Goal: Check status: Check status

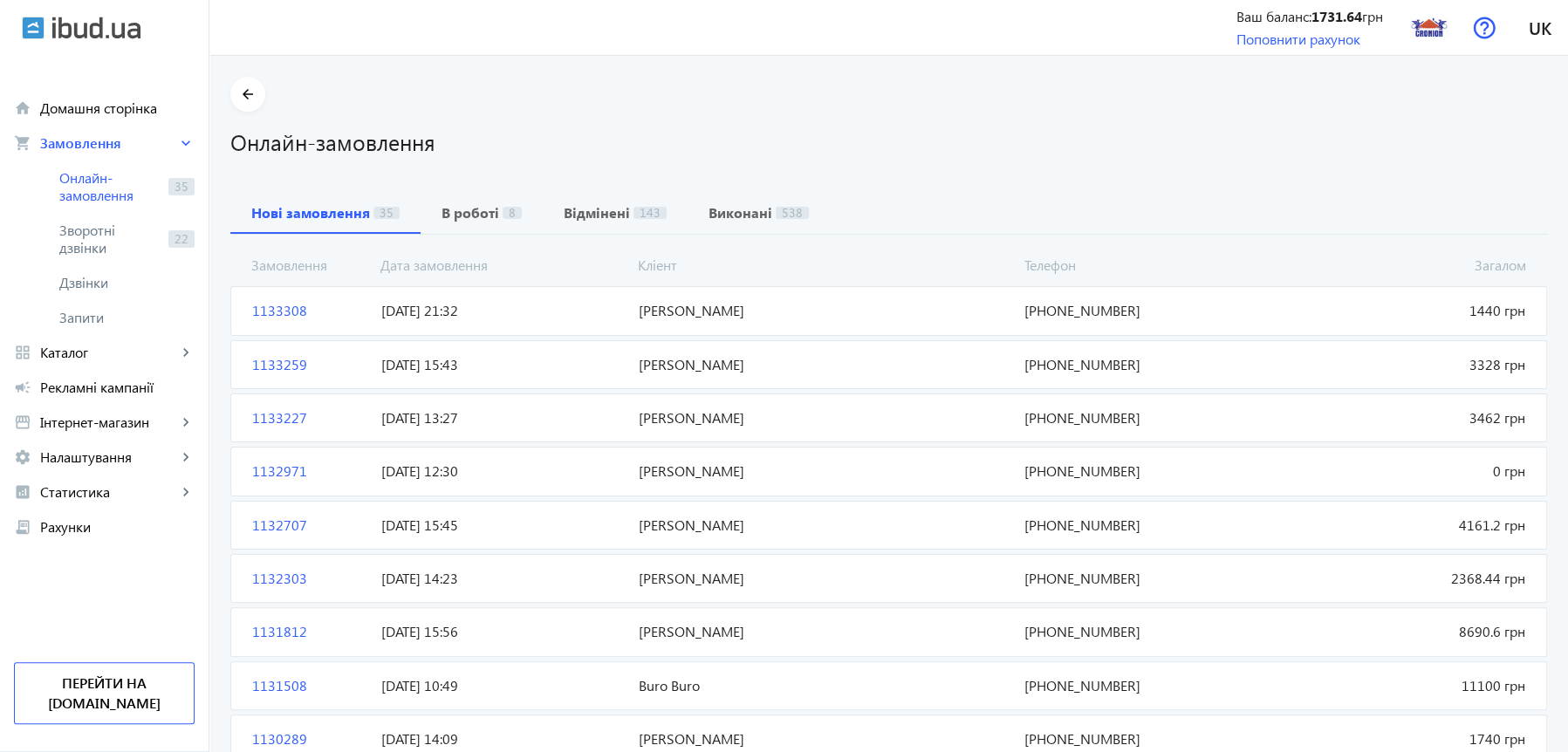
click at [272, 309] on span "1133308" at bounding box center [309, 311] width 129 height 20
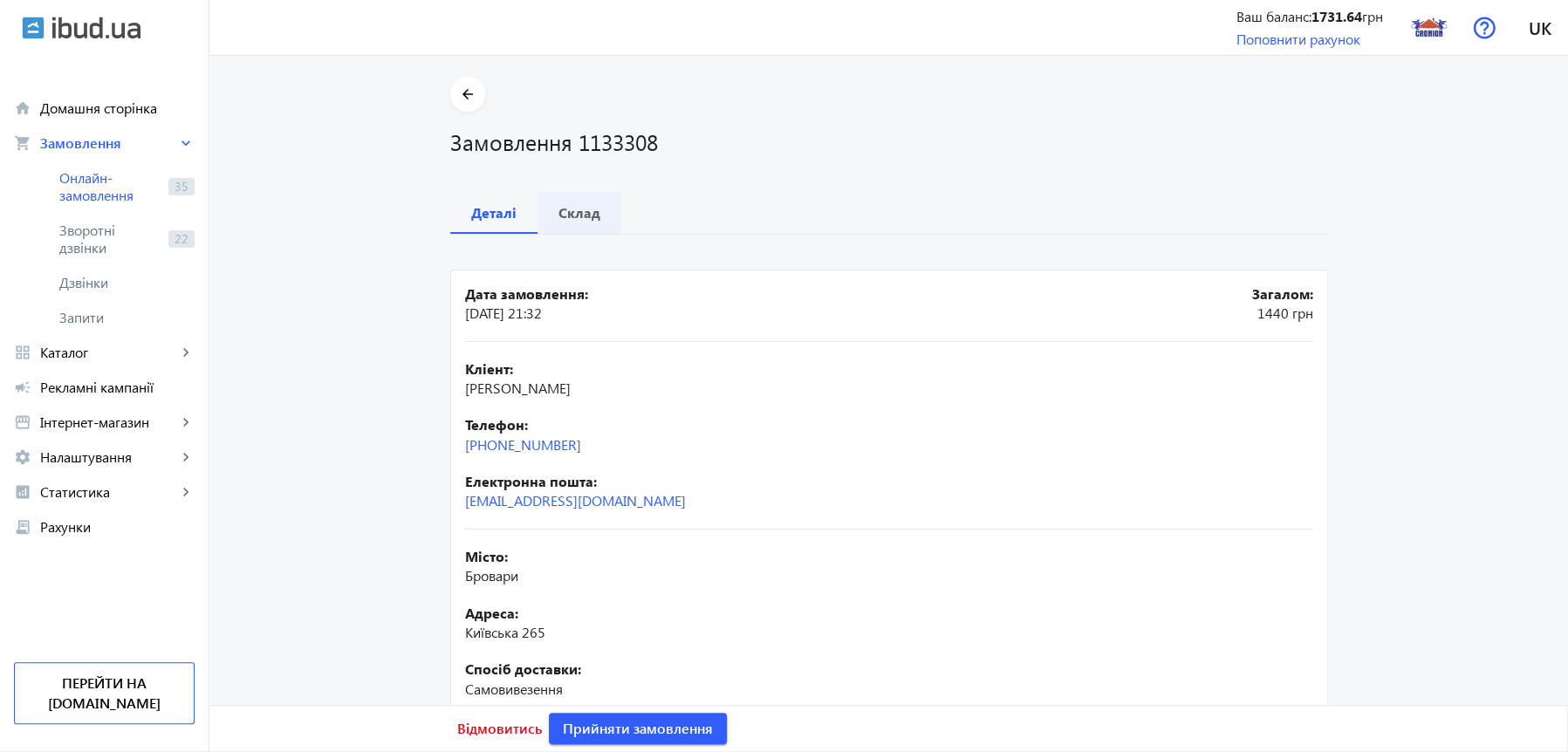
click at [572, 211] on b "Склад" at bounding box center [579, 213] width 42 height 14
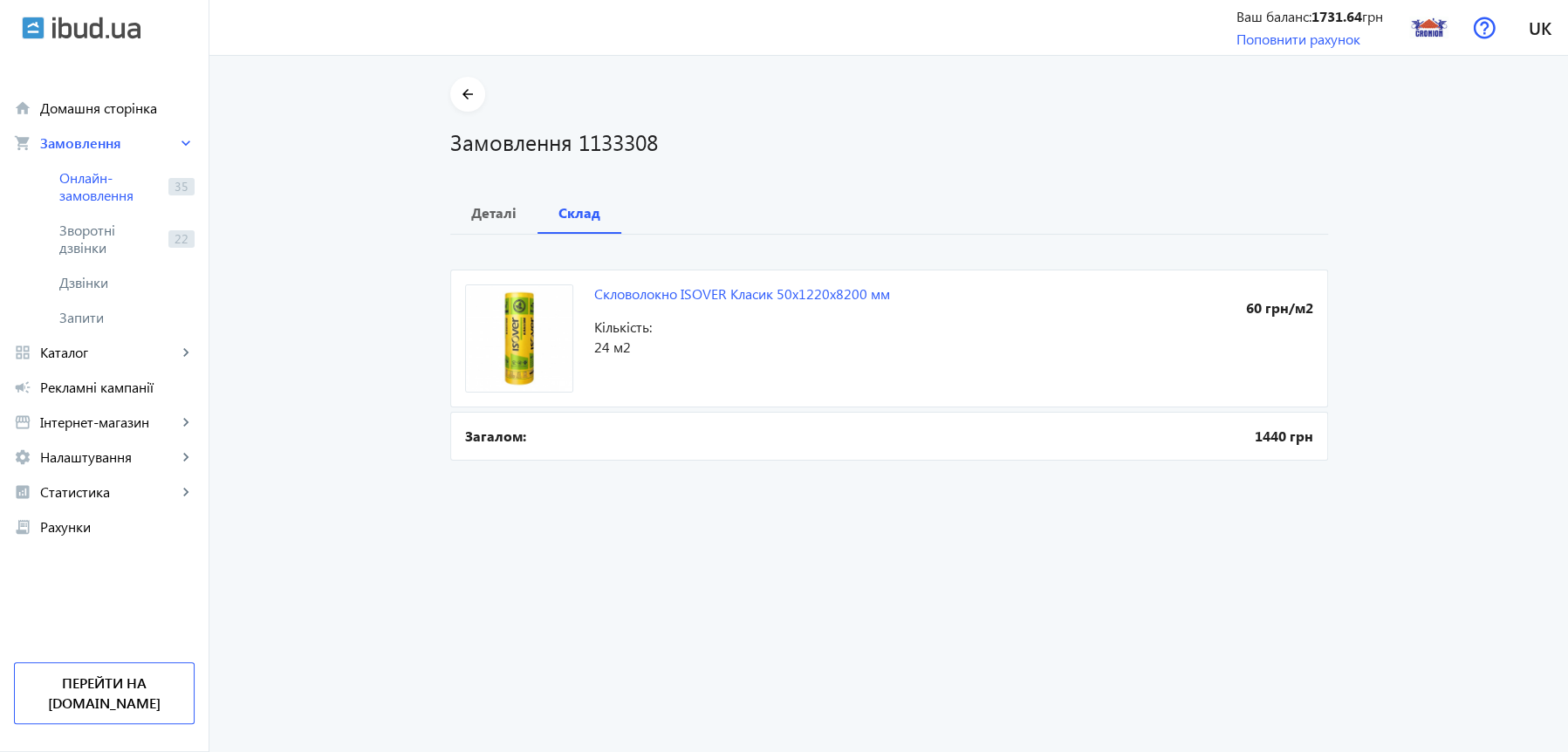
click at [760, 490] on order "arrow_back Замовлення 1133308 Деталі Склад Скловолокно ISOVER Класик 50x1220x82…" at bounding box center [889, 404] width 1359 height 696
click at [779, 515] on order "arrow_back Замовлення 1133308 Деталі Склад Скловолокно ISOVER Класик 50x1220x82…" at bounding box center [889, 404] width 1359 height 696
click at [779, 514] on order "arrow_back Замовлення 1133308 Деталі Склад Скловолокно ISOVER Класик 50x1220x82…" at bounding box center [889, 404] width 1359 height 696
